Goal: Check status

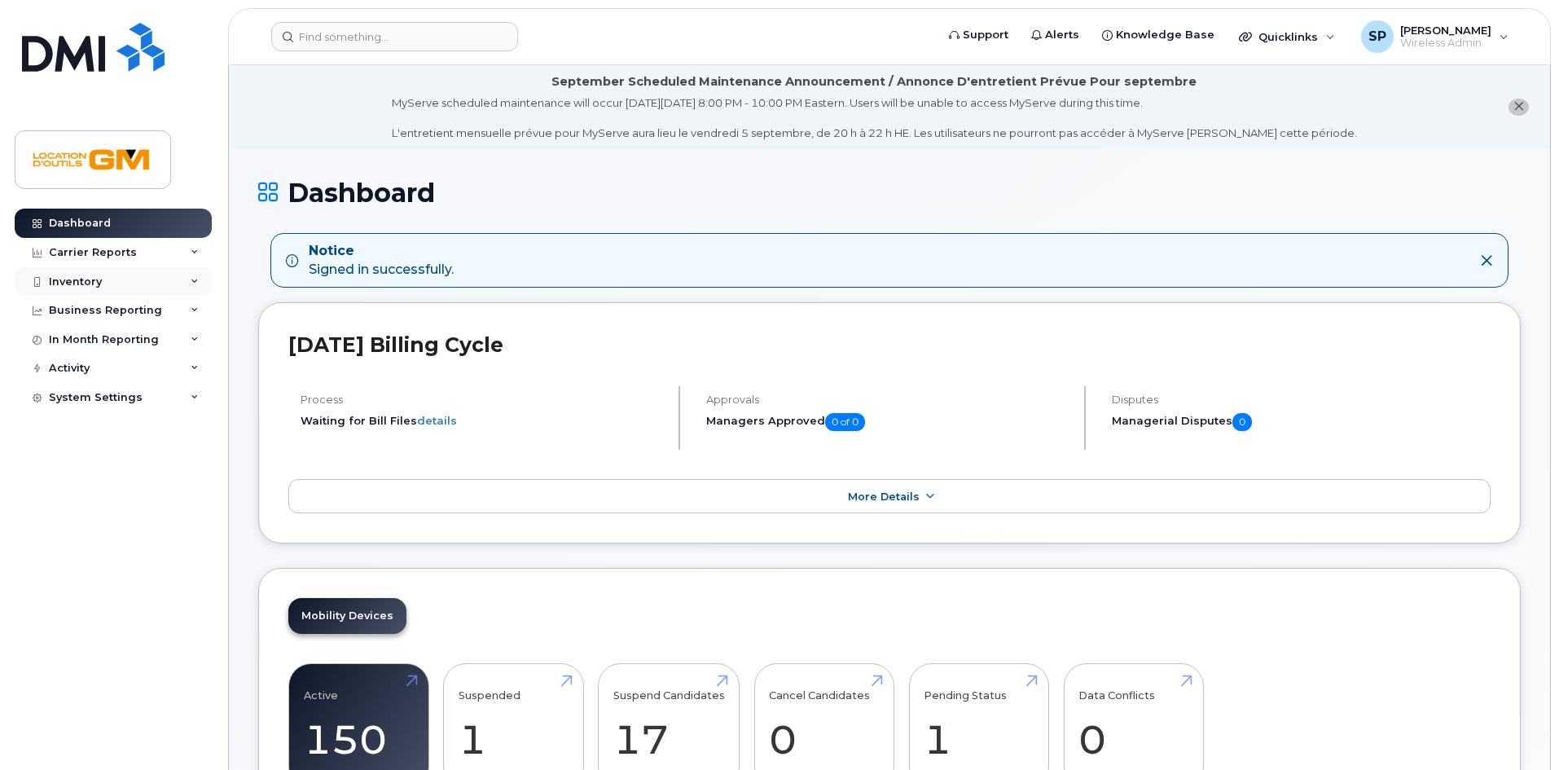
click at [139, 283] on div "Inventory" at bounding box center [113, 281] width 197 height 29
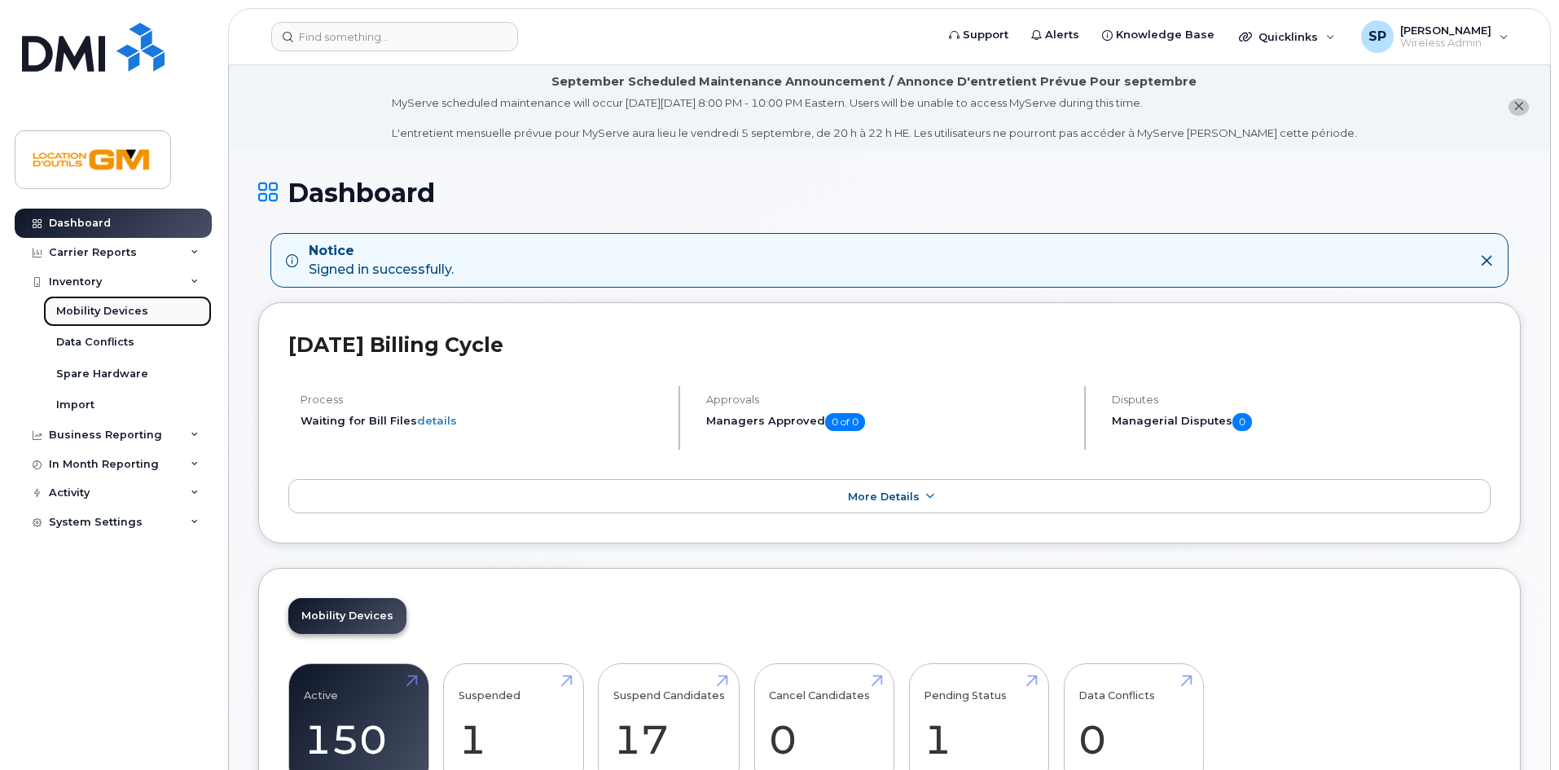
click at [147, 301] on link "Mobility Devices" at bounding box center [127, 311] width 169 height 31
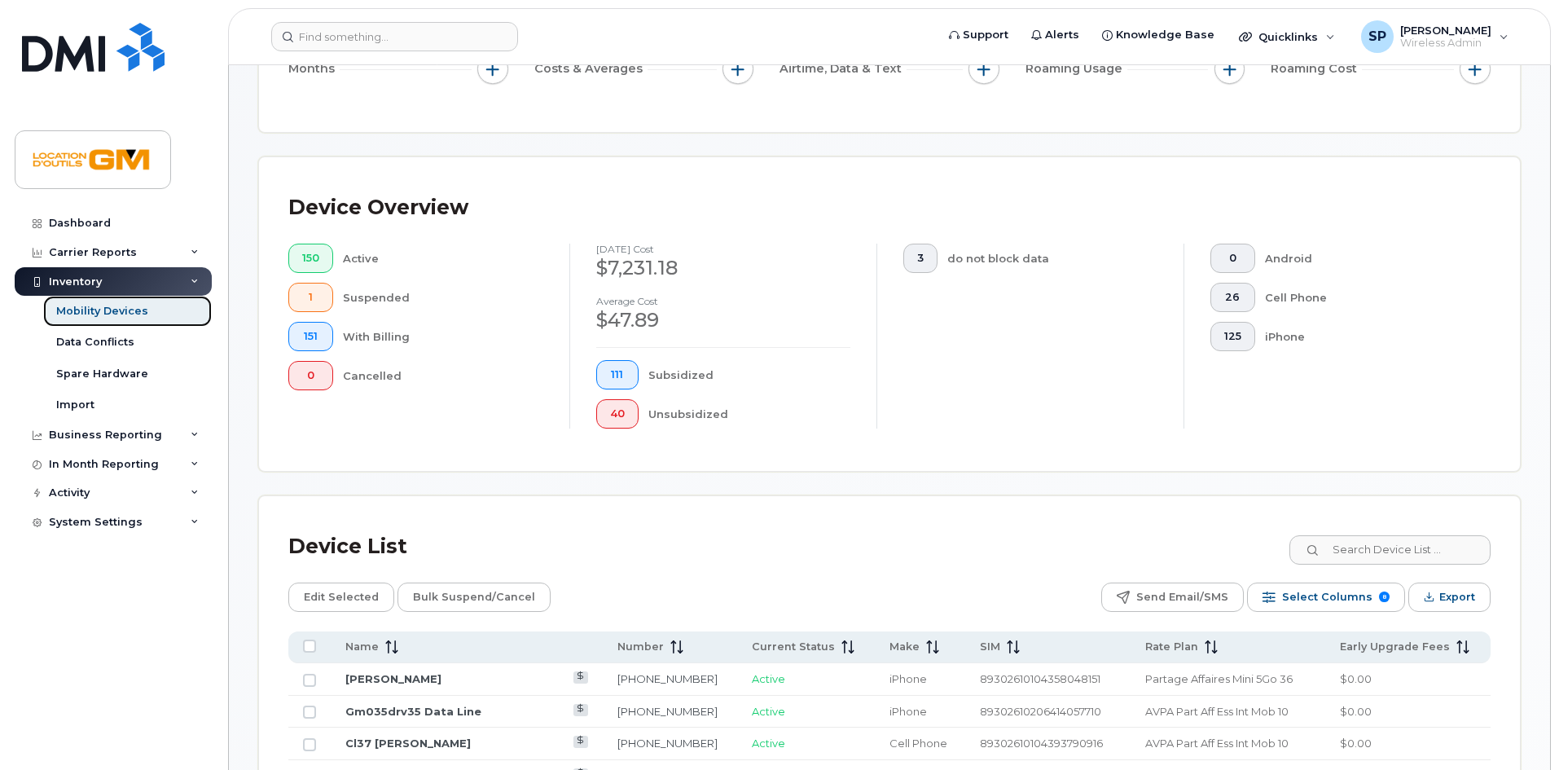
scroll to position [292, 0]
click at [1389, 538] on input at bounding box center [1389, 548] width 203 height 29
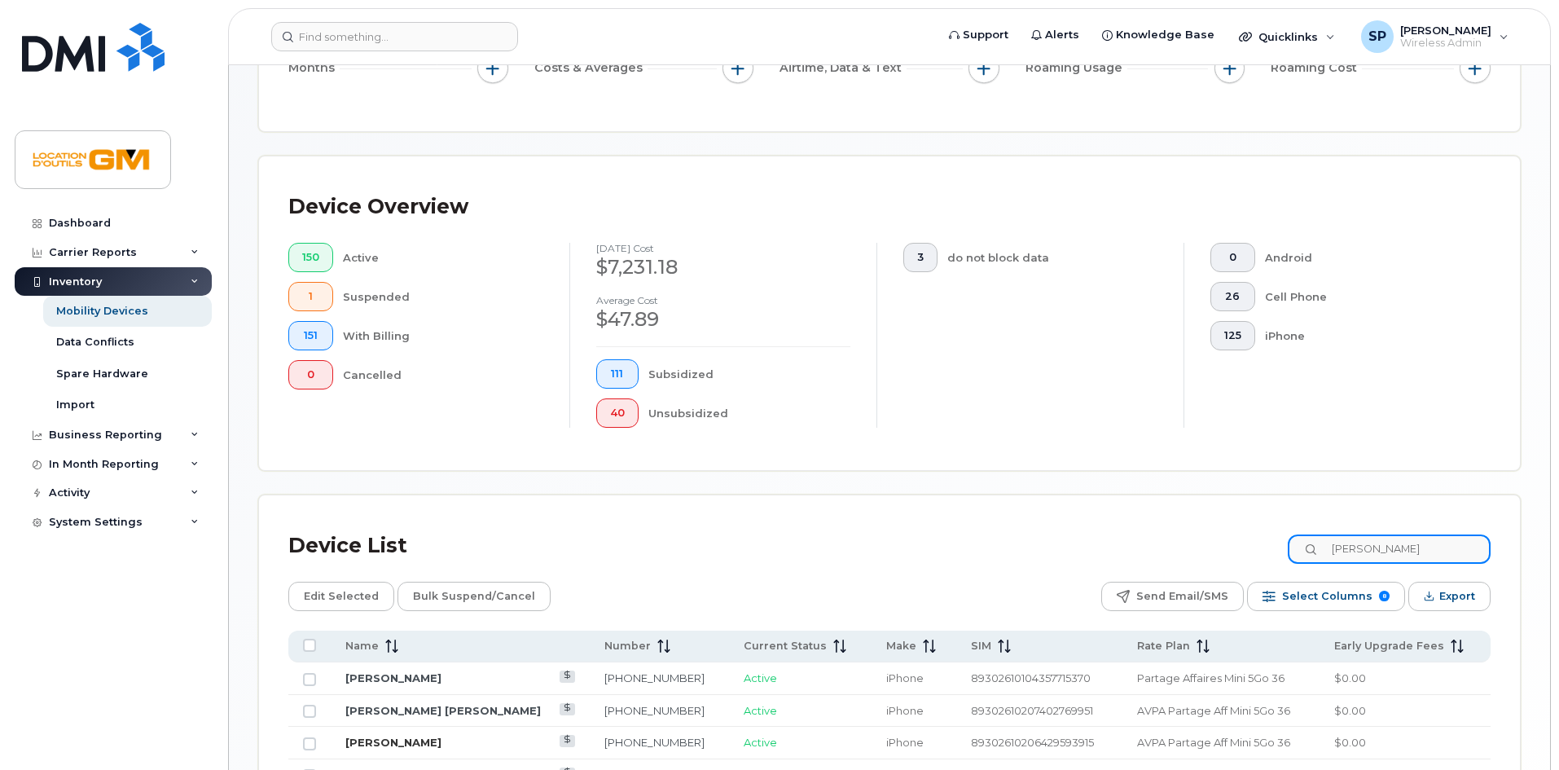
type input "[PERSON_NAME]"
click at [374, 736] on link "[PERSON_NAME]" at bounding box center [393, 742] width 96 height 13
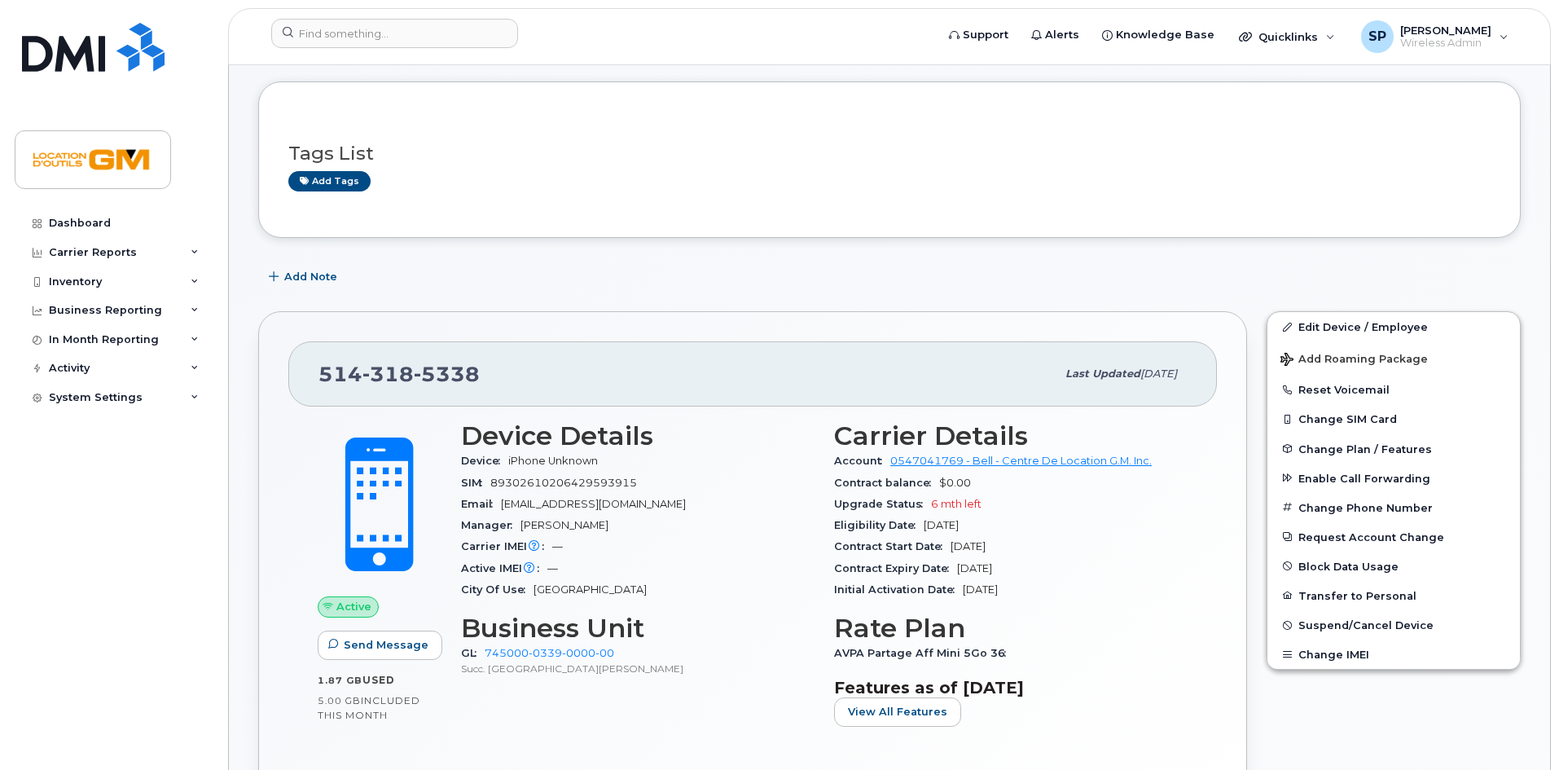
scroll to position [156, 0]
drag, startPoint x: 929, startPoint y: 501, endPoint x: 990, endPoint y: 498, distance: 60.4
click at [988, 499] on div "Upgrade Status 6 mth left" at bounding box center [1011, 503] width 354 height 21
click at [990, 500] on div "Upgrade Status 6 mth left" at bounding box center [1011, 503] width 354 height 21
